Goal: Check status: Check status

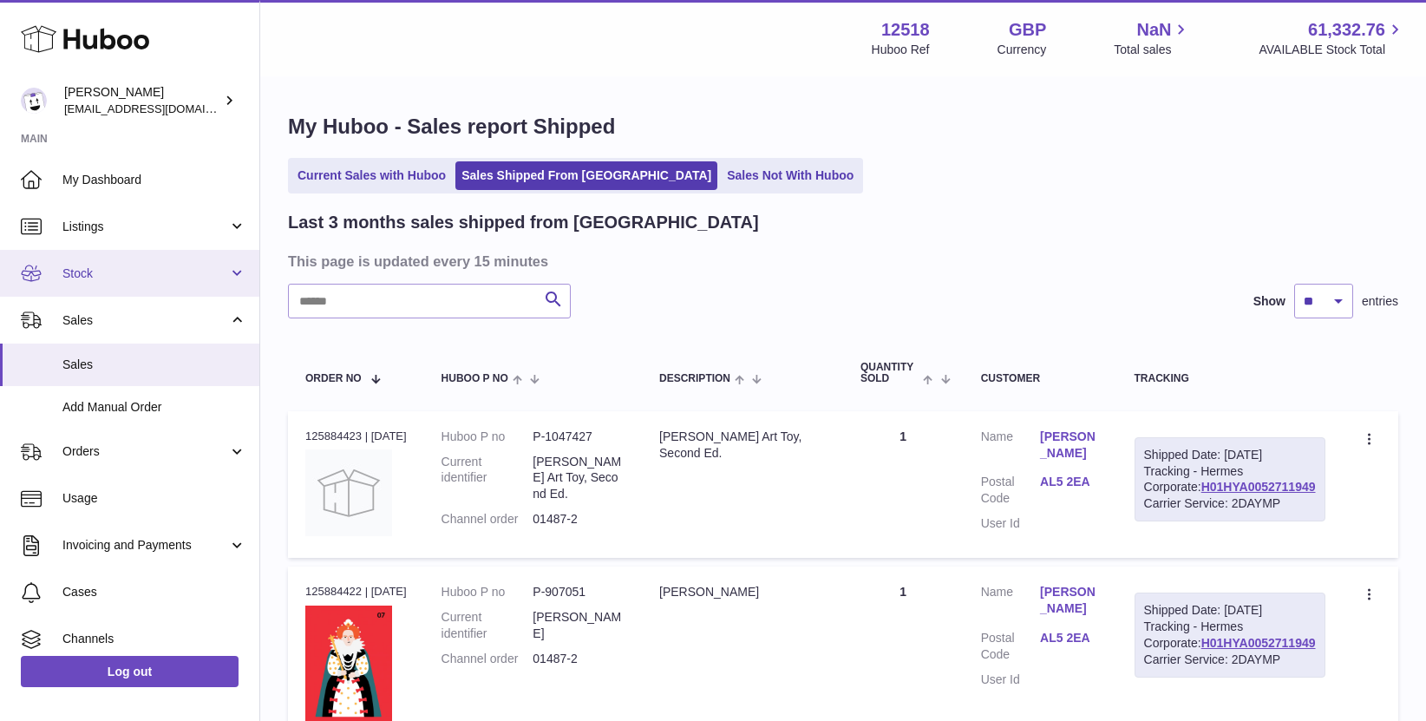
click at [95, 268] on span "Stock" at bounding box center [145, 273] width 166 height 16
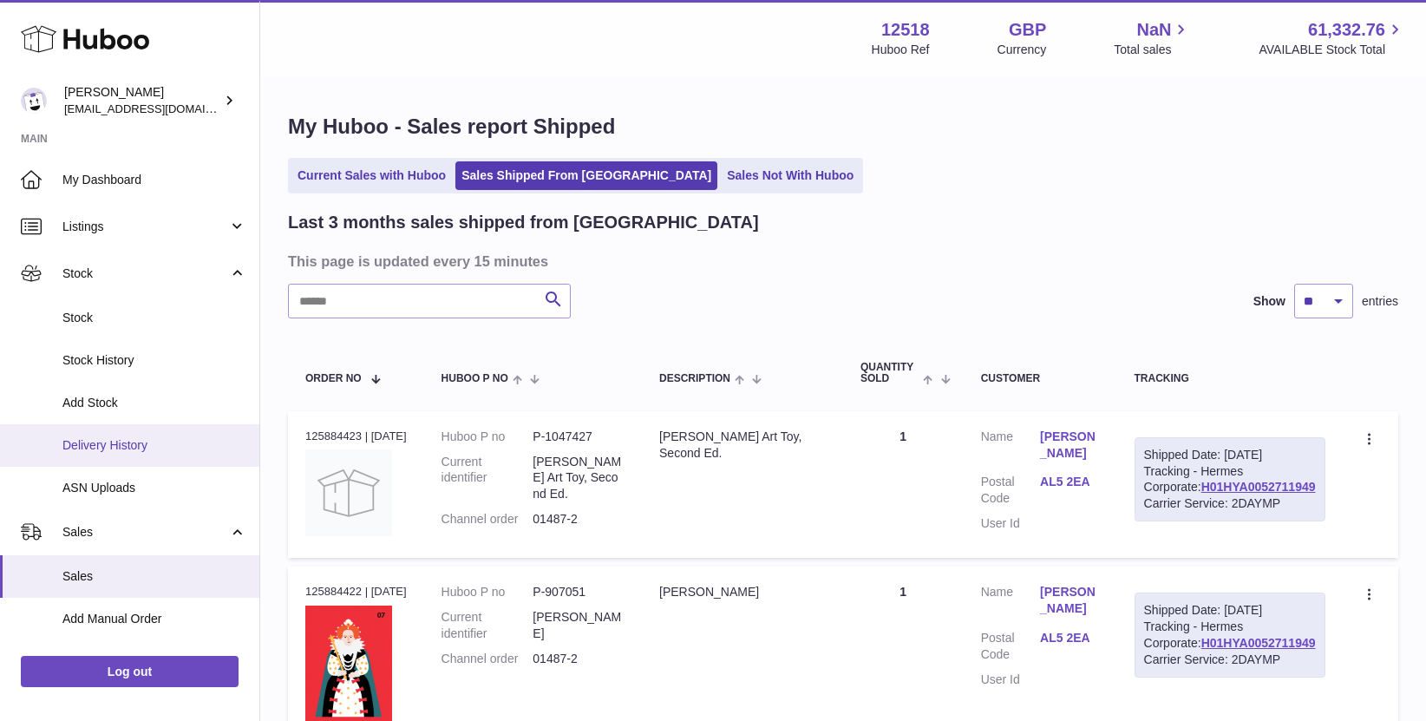
click at [94, 441] on span "Delivery History" at bounding box center [154, 445] width 184 height 16
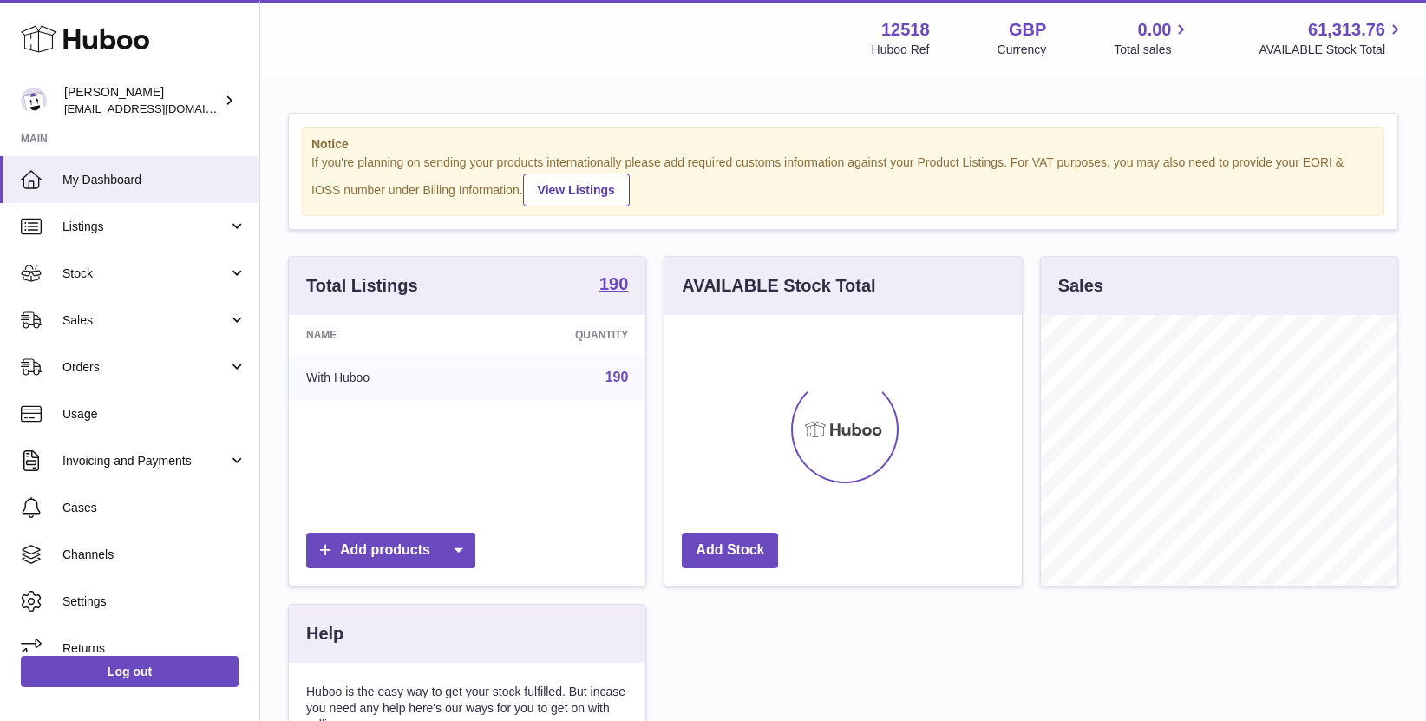
scroll to position [271, 356]
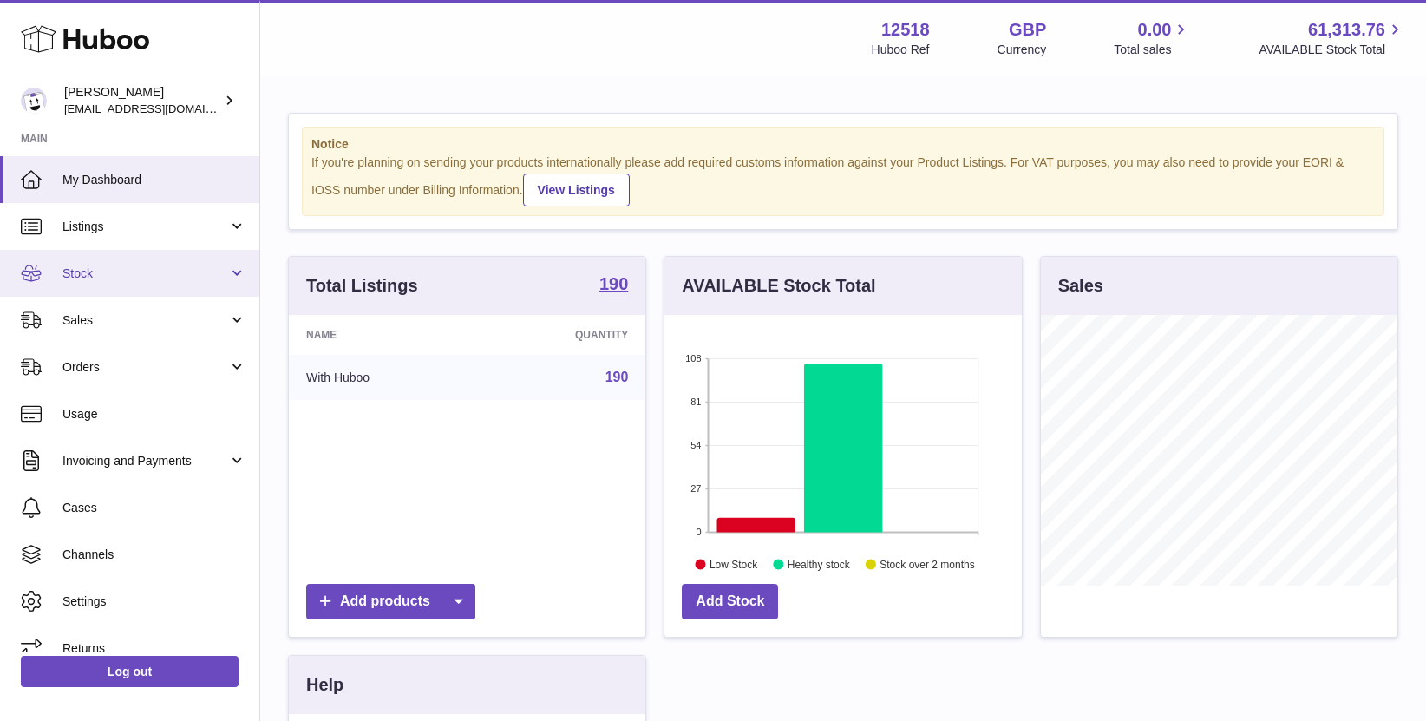
click at [103, 273] on span "Stock" at bounding box center [145, 273] width 166 height 16
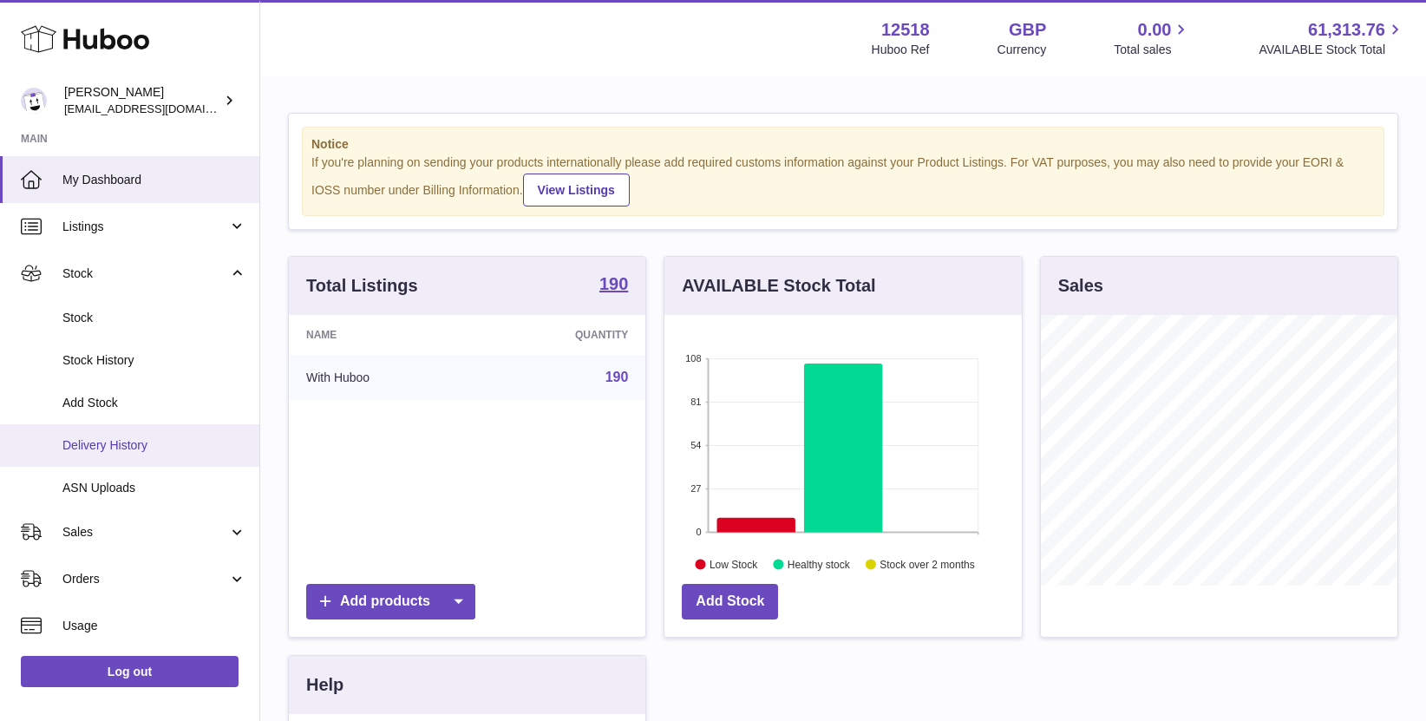
click at [99, 450] on span "Delivery History" at bounding box center [154, 445] width 184 height 16
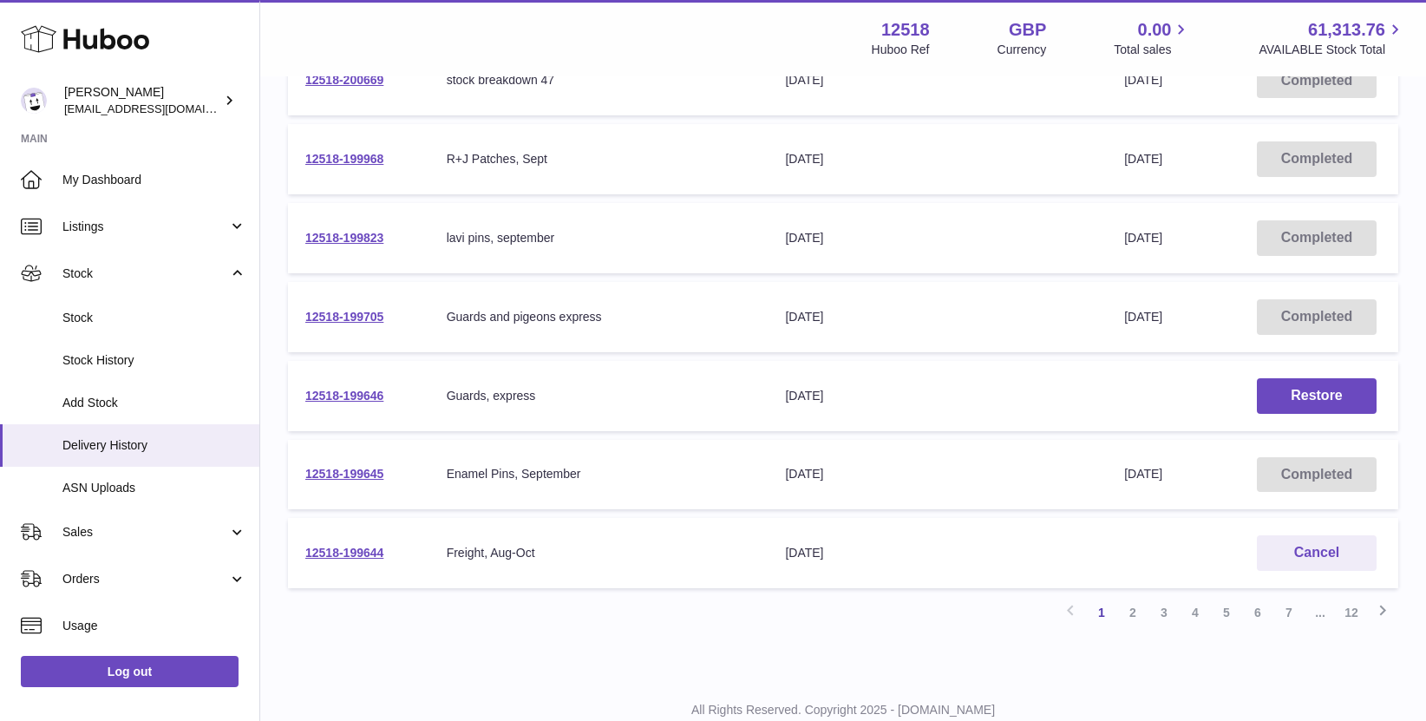
scroll to position [544, 0]
click at [348, 555] on link "12518-199644" at bounding box center [344, 553] width 78 height 14
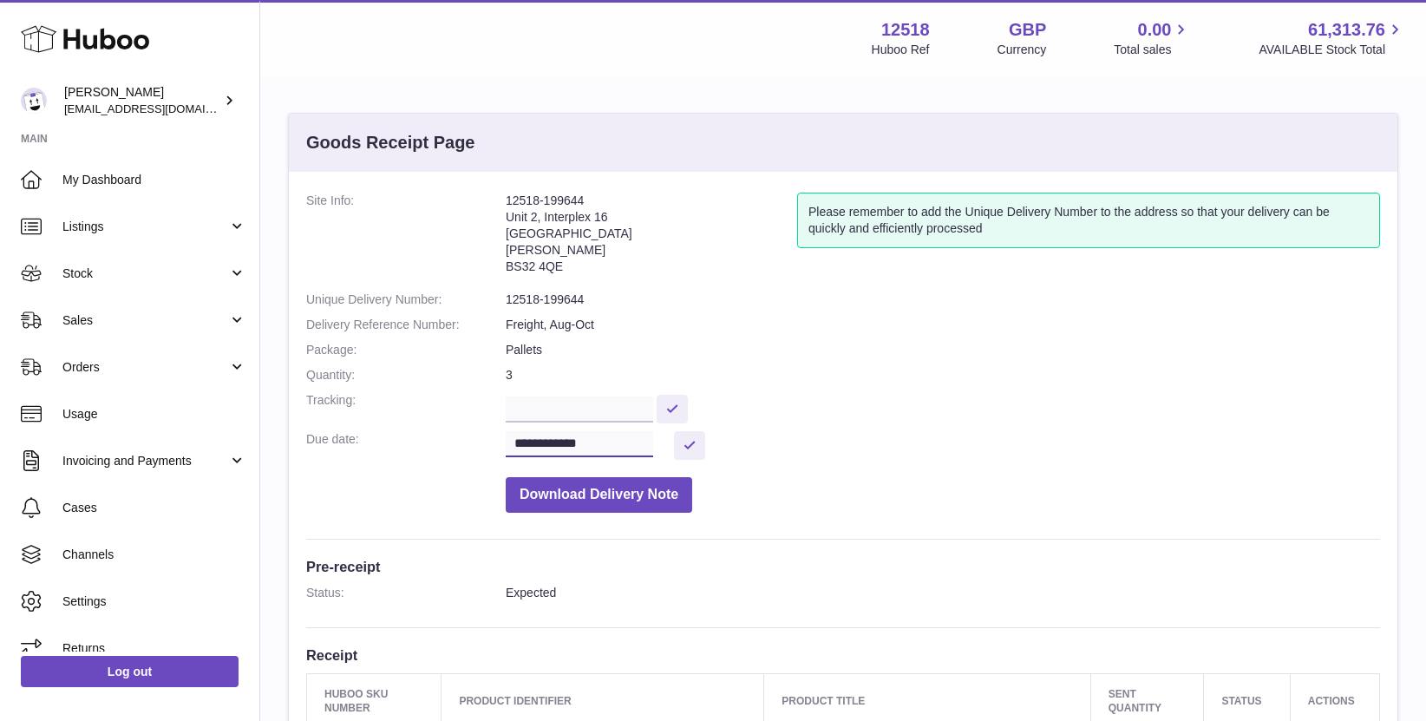
click at [617, 441] on input "**********" at bounding box center [579, 444] width 147 height 26
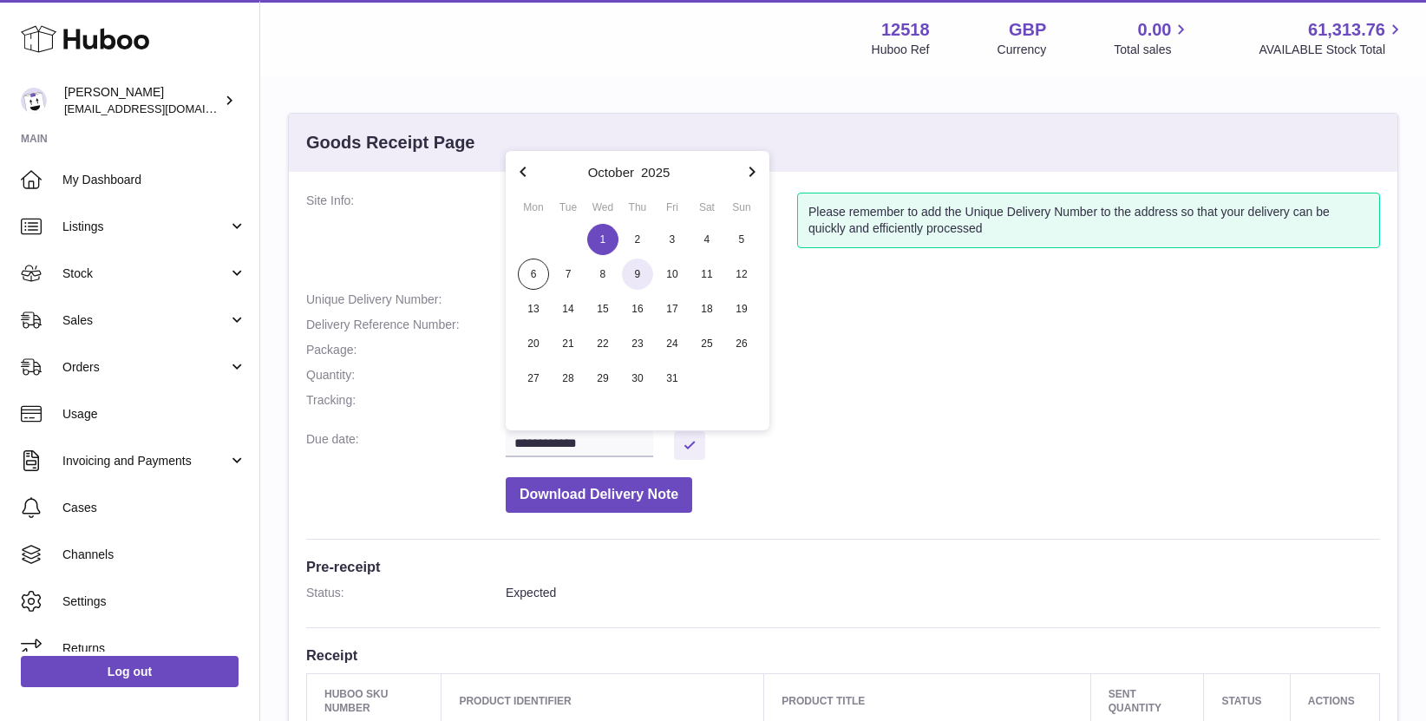
click at [641, 273] on span "9" at bounding box center [637, 273] width 31 height 31
type input "**********"
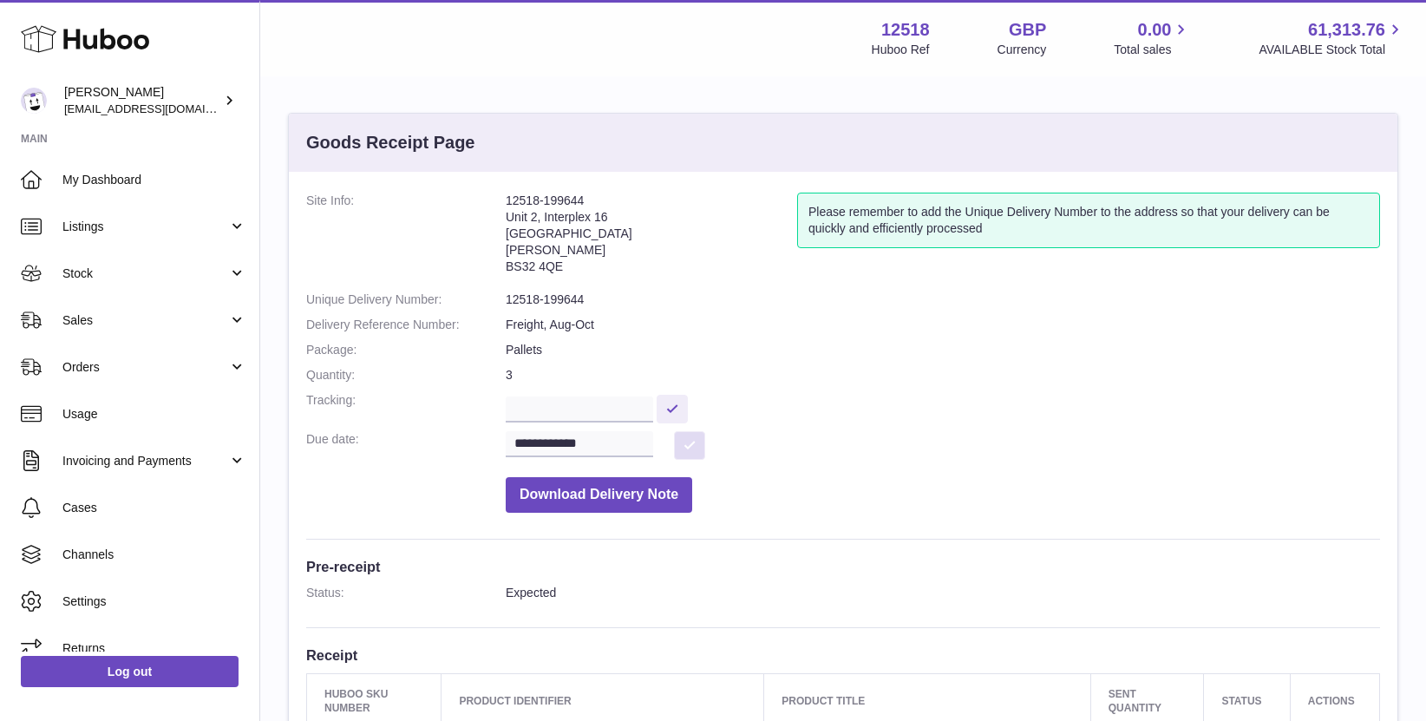
click at [696, 445] on button at bounding box center [689, 445] width 31 height 29
drag, startPoint x: 596, startPoint y: 199, endPoint x: 502, endPoint y: 198, distance: 93.7
click at [502, 198] on dl "**********" at bounding box center [843, 357] width 1074 height 329
copy dl "12518-199644"
click at [84, 333] on link "Sales" at bounding box center [129, 320] width 259 height 47
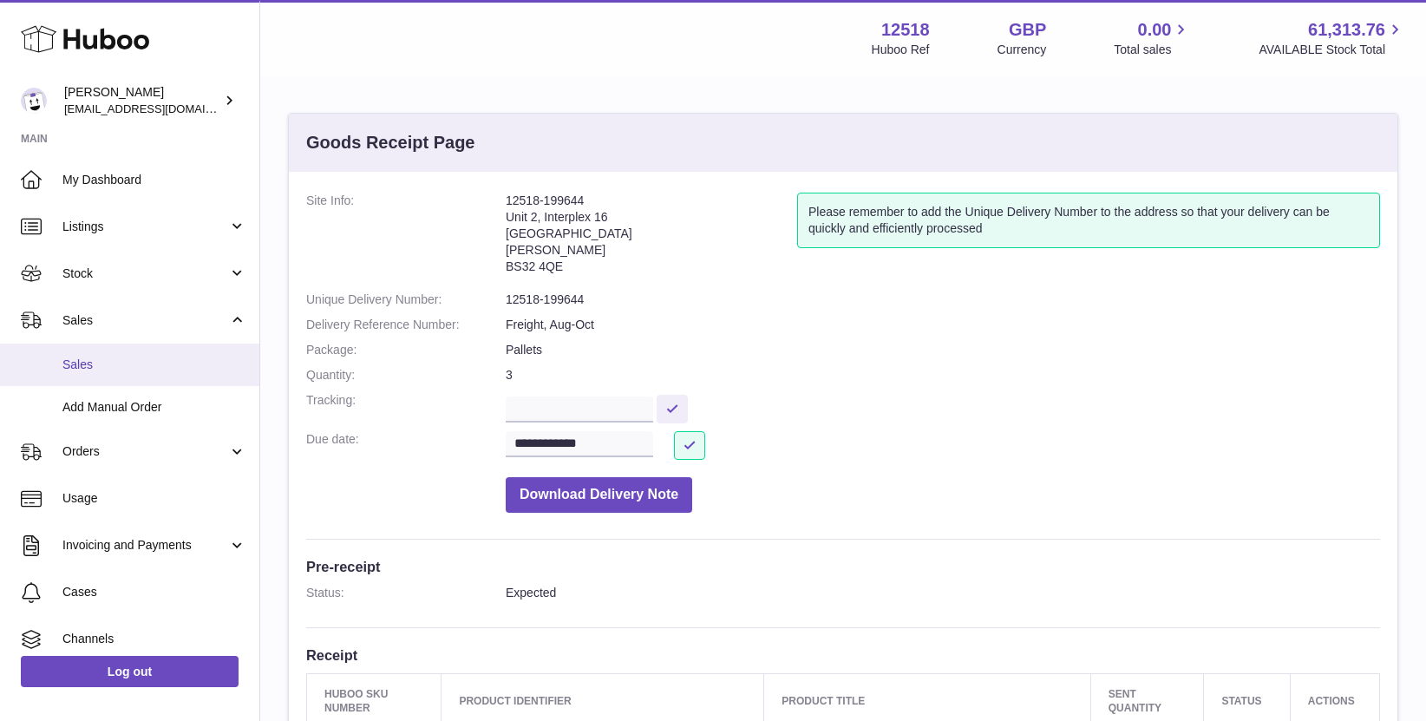
click at [80, 377] on link "Sales" at bounding box center [129, 364] width 259 height 42
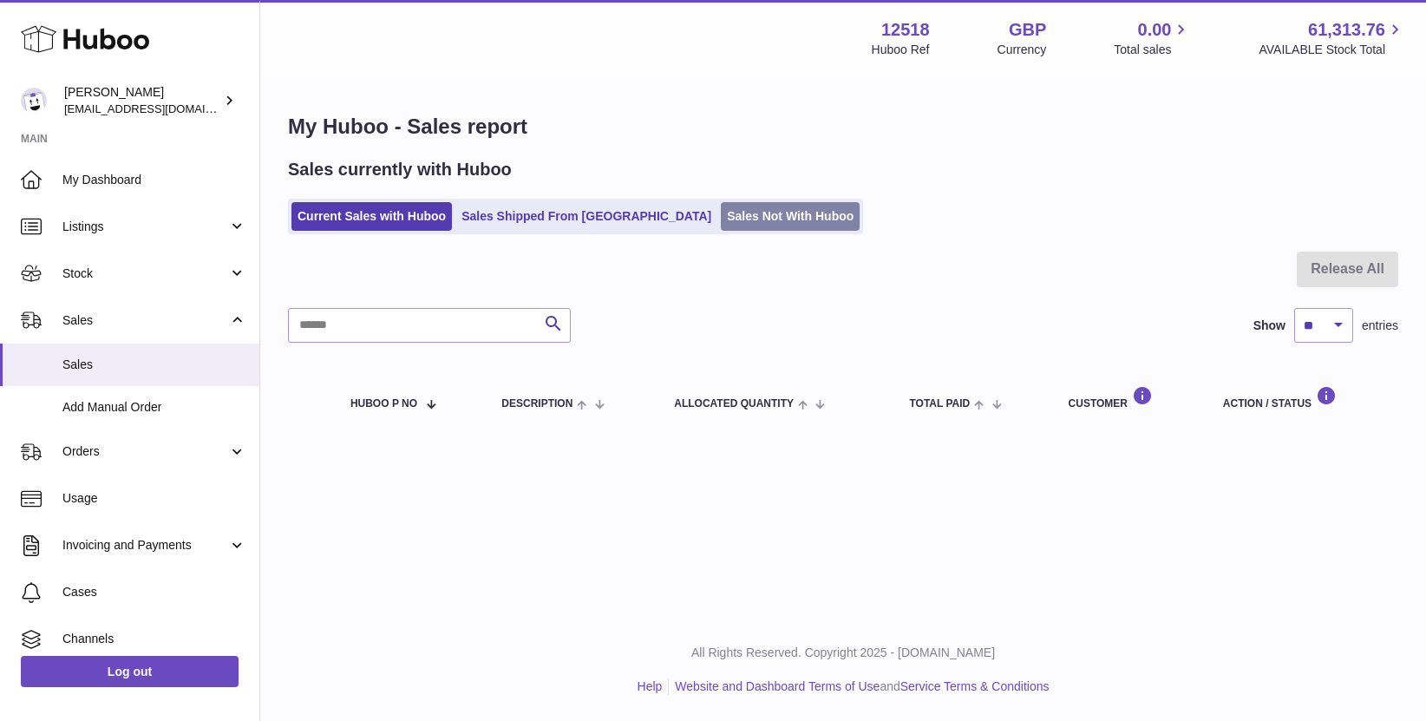
click at [748, 221] on link "Sales Not With Huboo" at bounding box center [790, 216] width 139 height 29
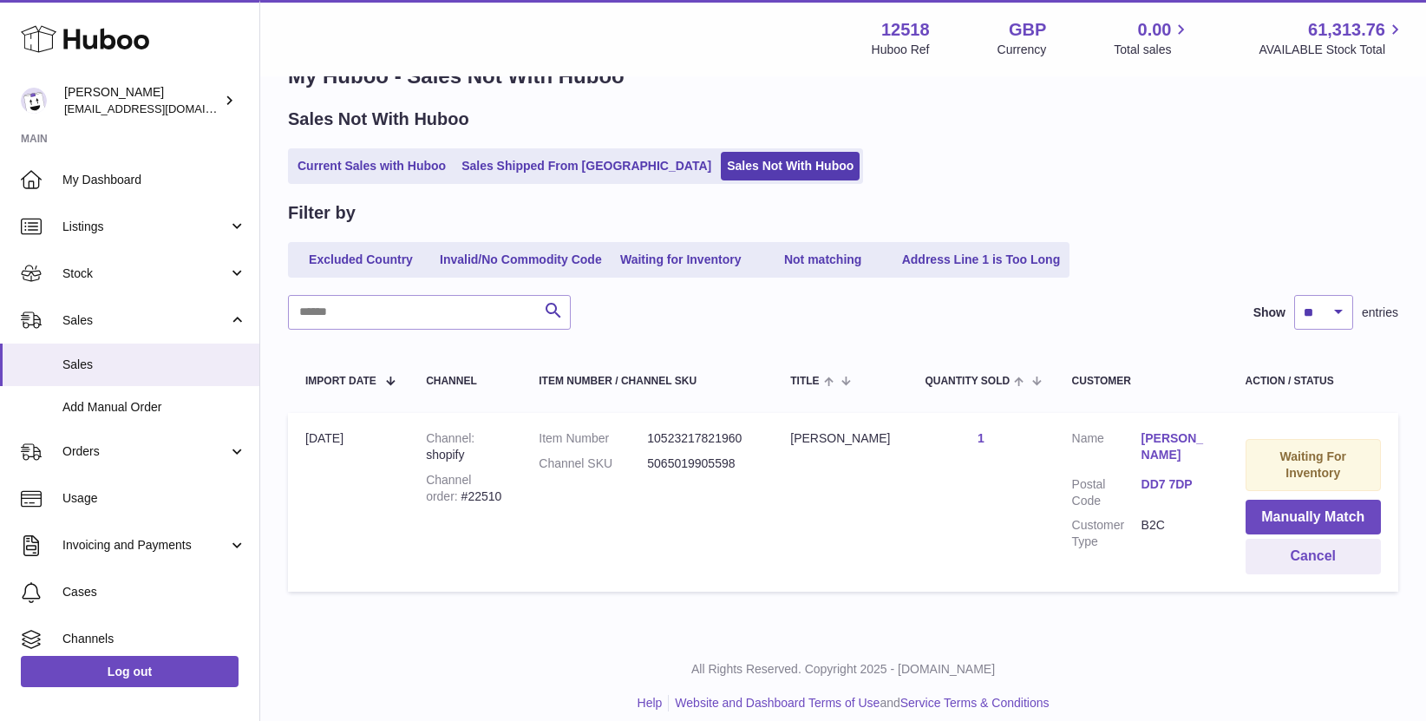
scroll to position [67, 0]
